Goal: Find specific page/section: Find specific page/section

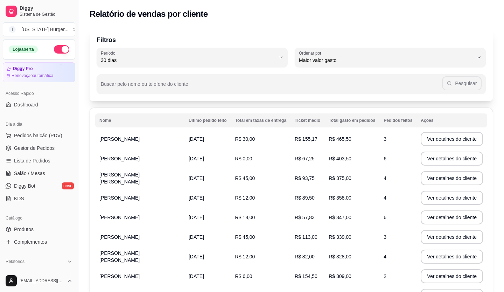
select select "30"
select select "HIGHEST_TOTAL_SPENT_WITH_ORDERS"
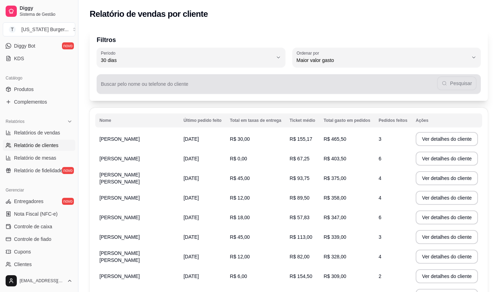
click at [464, 88] on div "Pesquisar" at bounding box center [288, 84] width 375 height 14
click at [450, 83] on div "Pesquisar" at bounding box center [288, 84] width 375 height 14
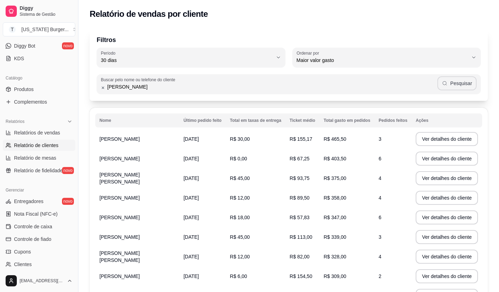
type input "[PERSON_NAME]"
click at [459, 85] on button "Pesquisar" at bounding box center [456, 83] width 39 height 14
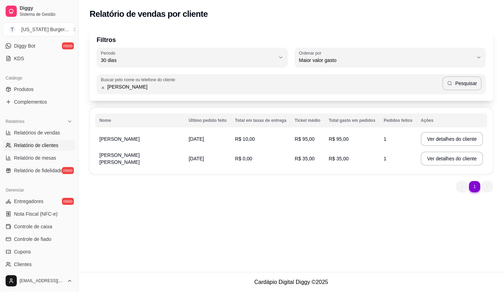
click at [132, 138] on td "[PERSON_NAME]" at bounding box center [139, 139] width 89 height 20
click at [449, 136] on button "Ver detalhes do cliente" at bounding box center [452, 139] width 62 height 14
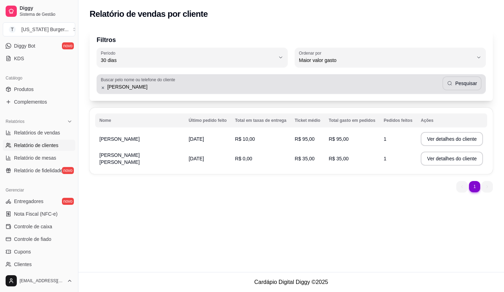
click at [104, 89] on icon at bounding box center [103, 87] width 2 height 2
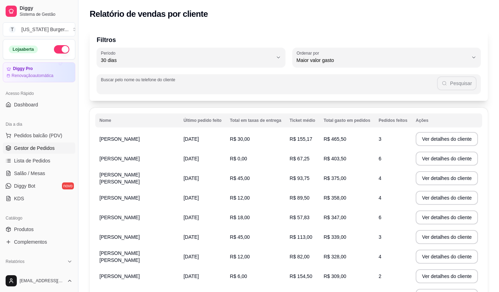
click at [26, 146] on span "Gestor de Pedidos" at bounding box center [34, 148] width 41 height 7
